Goal: Go to known website: Access a specific website the user already knows

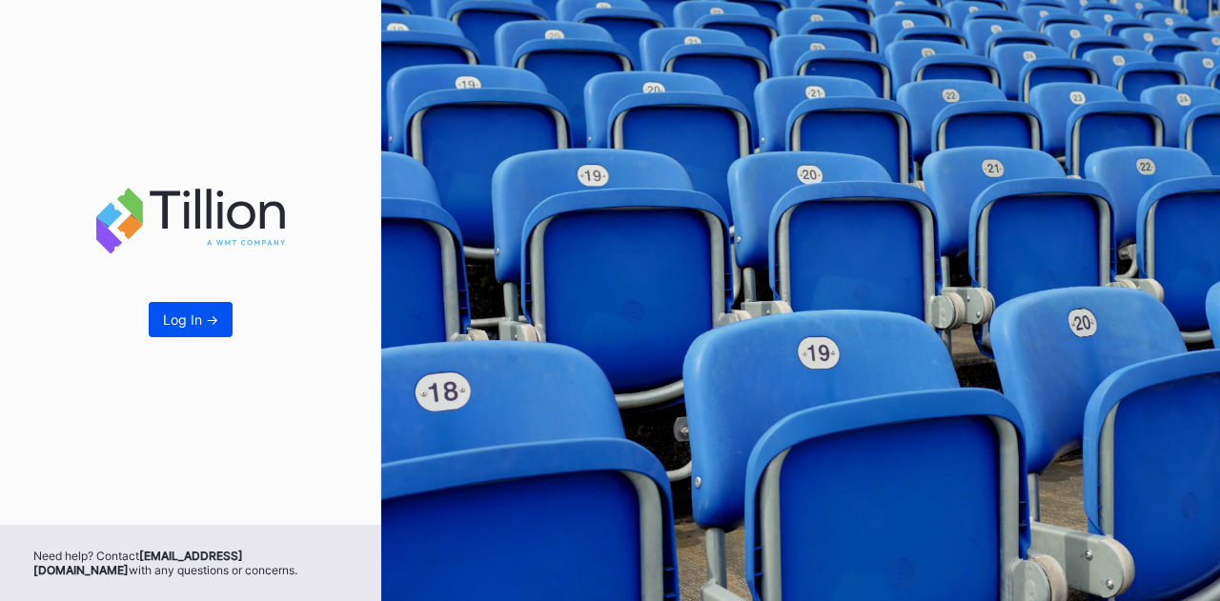
click at [210, 321] on div "Log In ->" at bounding box center [190, 320] width 55 height 16
click at [191, 303] on button "Log In ->" at bounding box center [191, 319] width 84 height 35
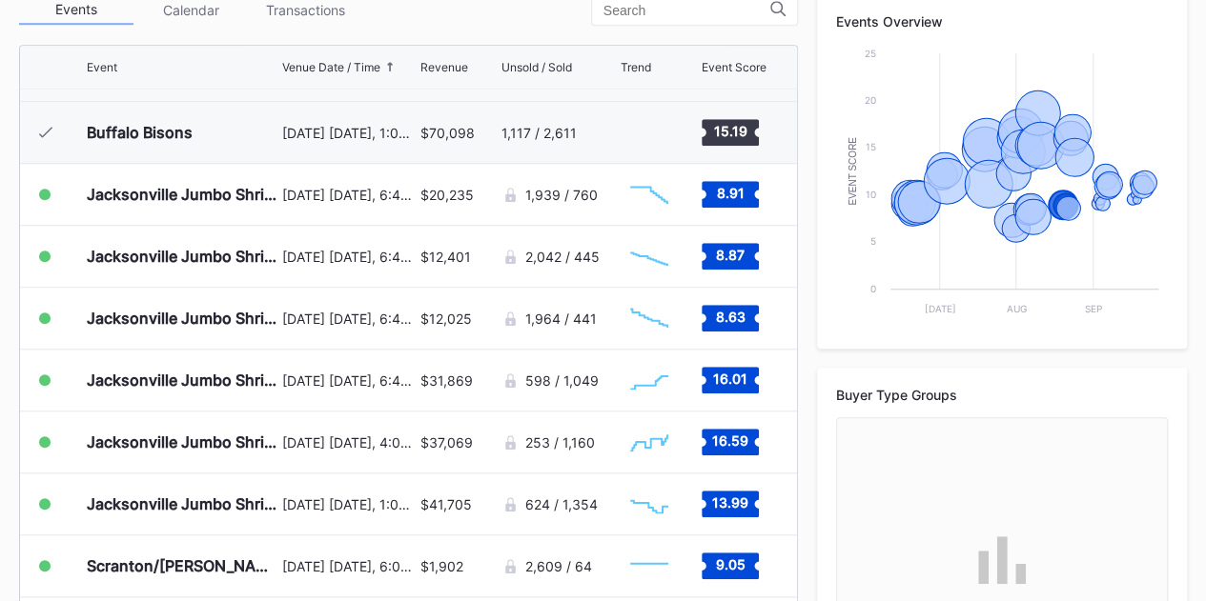
scroll to position [1403, 0]
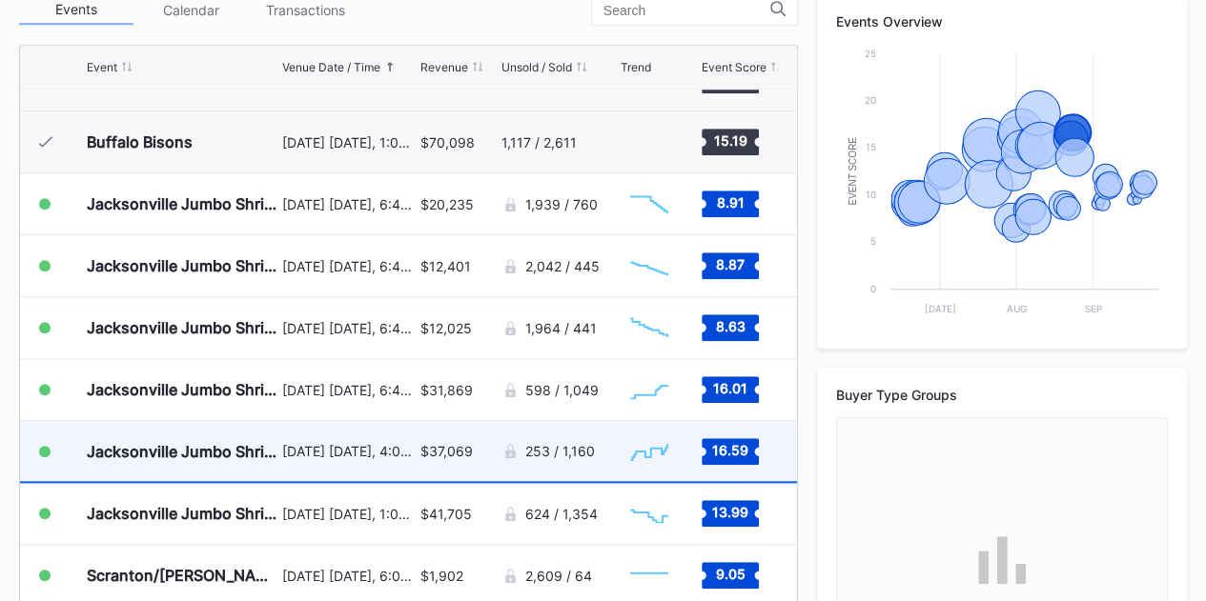
click at [420, 464] on div "$37,069" at bounding box center [458, 451] width 76 height 60
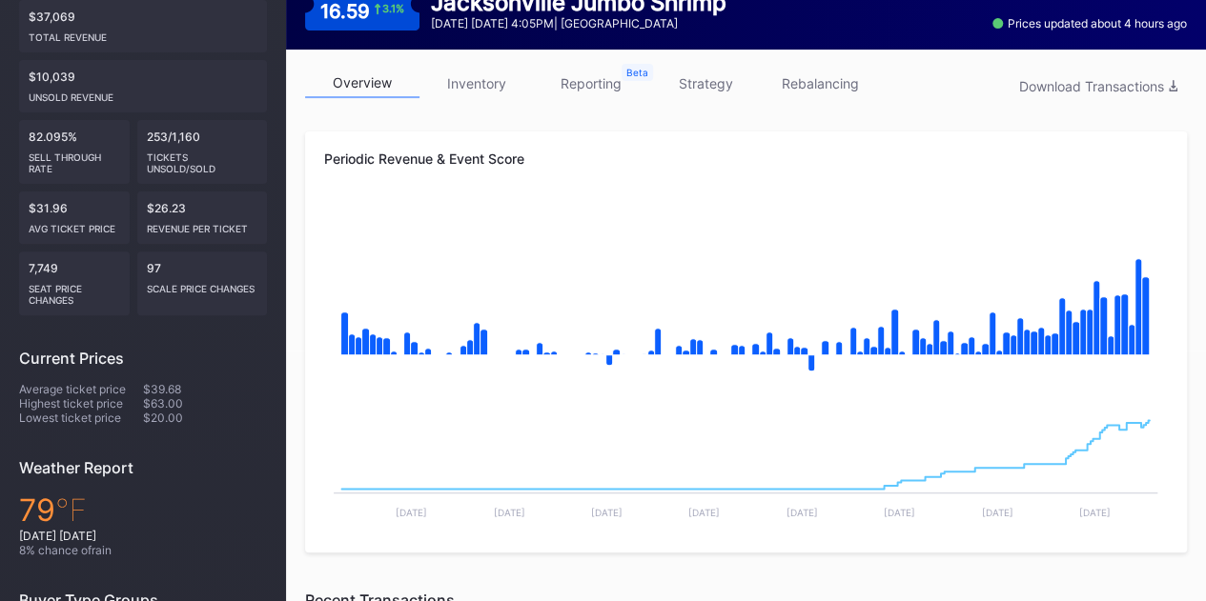
scroll to position [253, 0]
